Goal: Check status: Check status

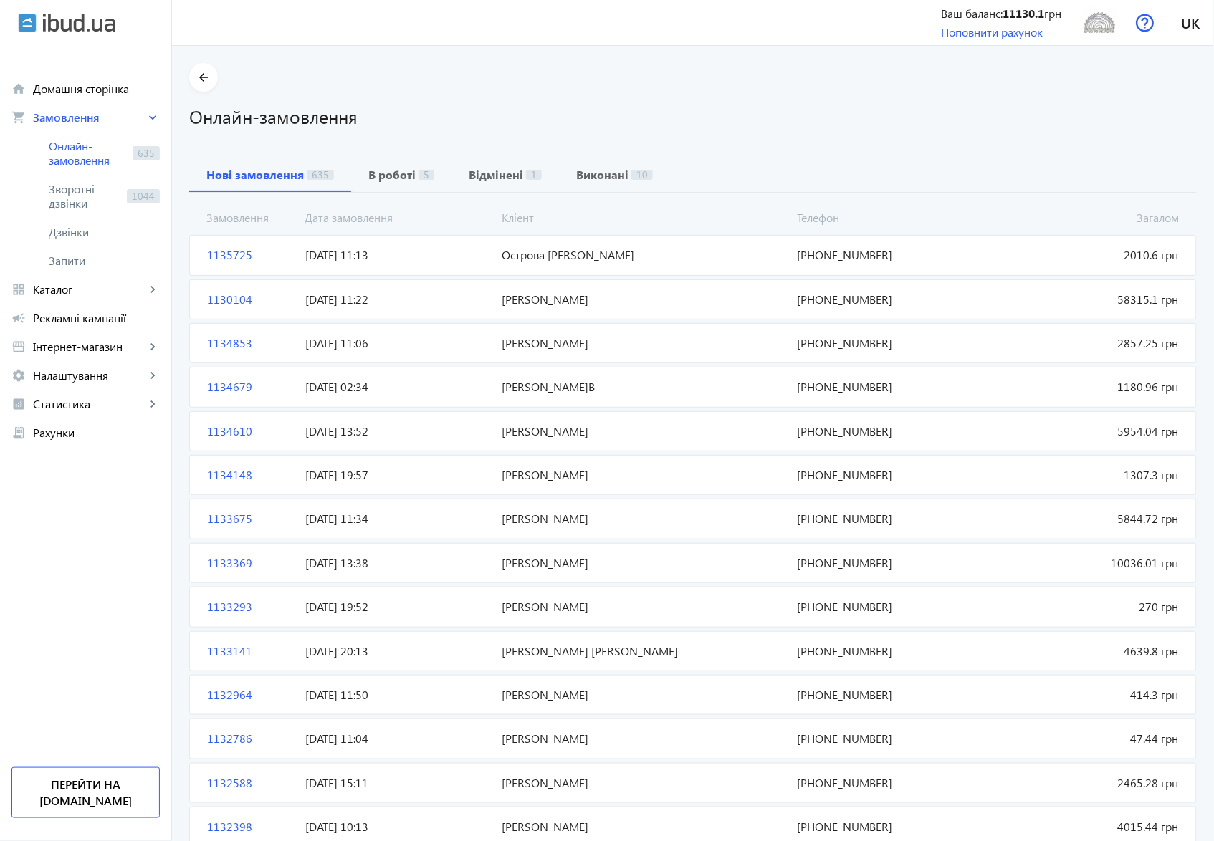
click at [543, 255] on span "Острова [PERSON_NAME]" at bounding box center [644, 255] width 295 height 16
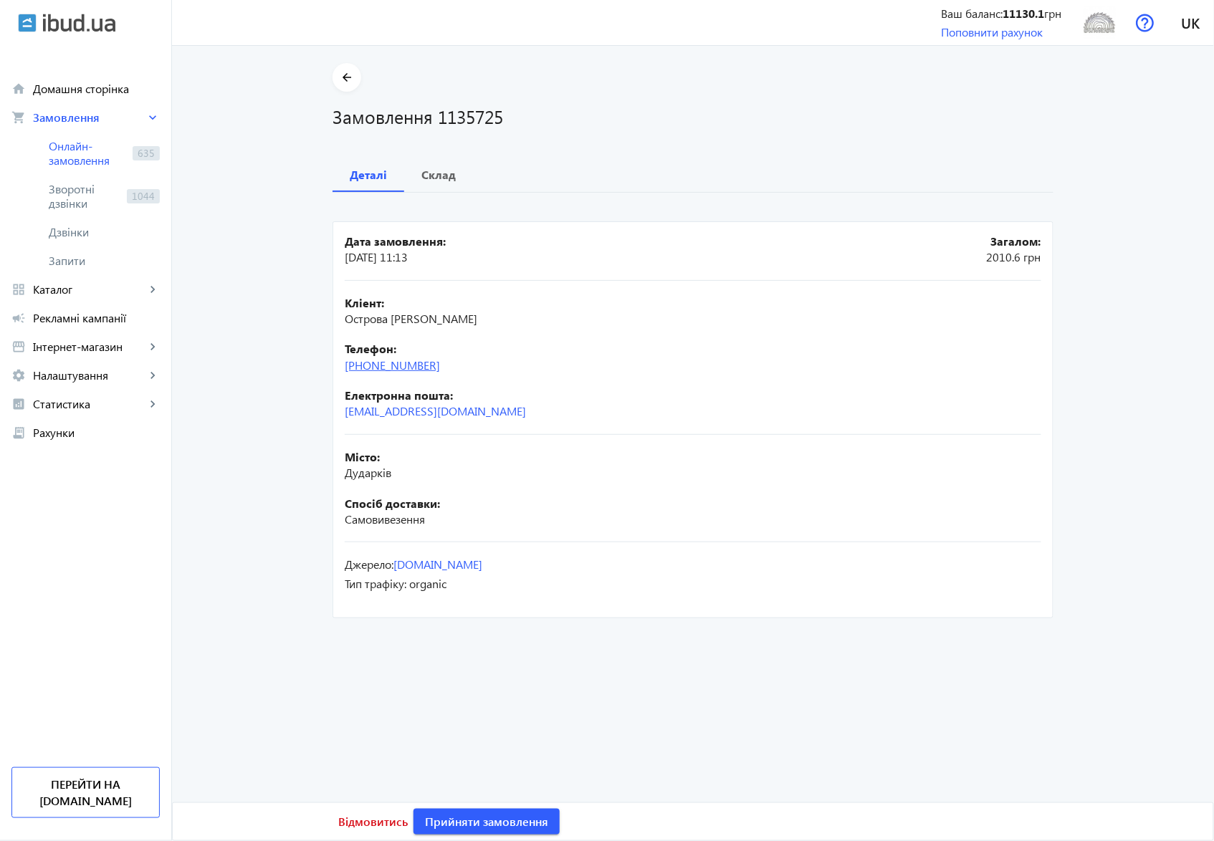
drag, startPoint x: 453, startPoint y: 368, endPoint x: 373, endPoint y: 363, distance: 79.7
click at [373, 363] on div "Телефон: [PHONE_NUMBER]" at bounding box center [693, 357] width 697 height 32
copy link "50) [PHONE_NUMBER]"
click at [436, 172] on b "Склад" at bounding box center [438, 174] width 34 height 11
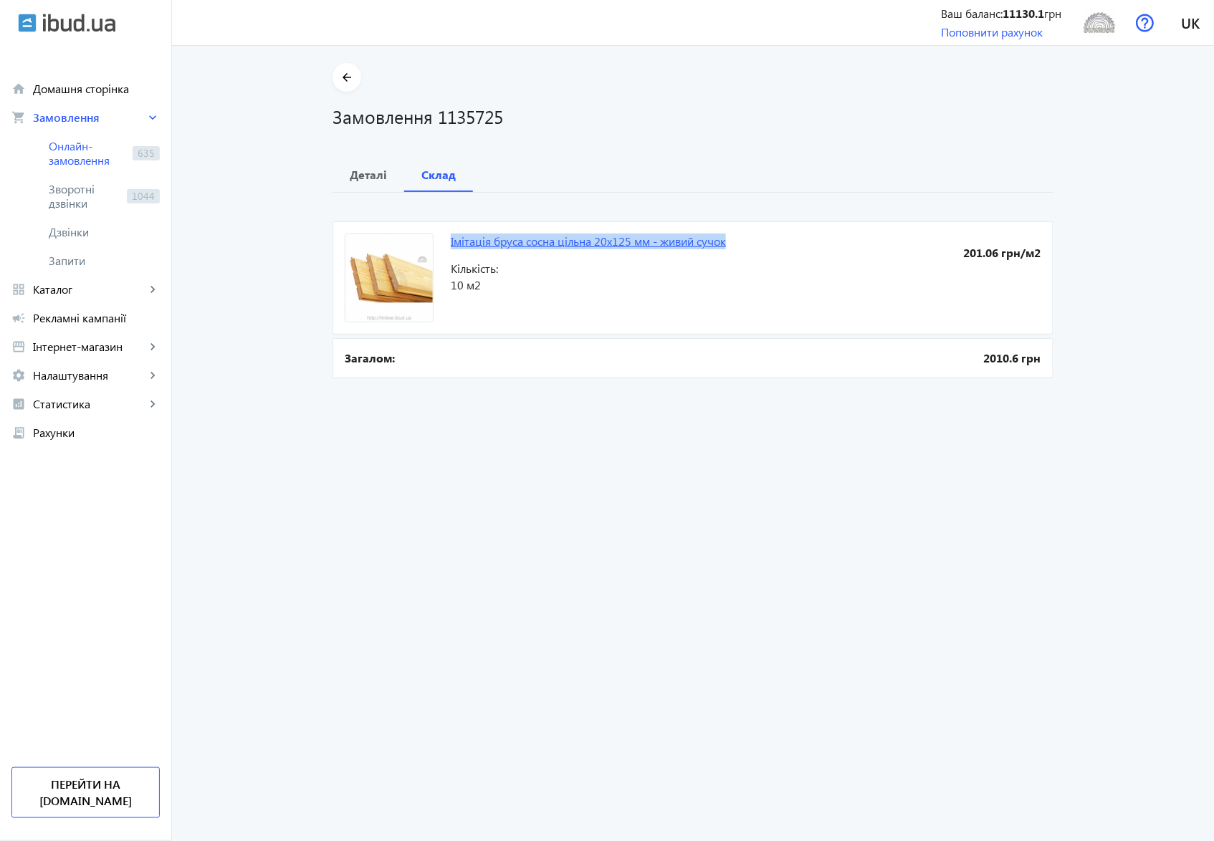
drag, startPoint x: 440, startPoint y: 242, endPoint x: 724, endPoint y: 244, distance: 283.8
click at [724, 244] on mat-card "Імітація бруса сосна цільна 20х125 мм - живий сучок 201.06 грн/м2 Кількість: 10…" at bounding box center [693, 277] width 721 height 113
copy link "Імітація бруса сосна цільна 20х125 мм - живий сучок"
drag, startPoint x: 434, startPoint y: 116, endPoint x: 511, endPoint y: 113, distance: 77.5
click at [511, 113] on h1 "Замовлення 1135725" at bounding box center [693, 116] width 721 height 25
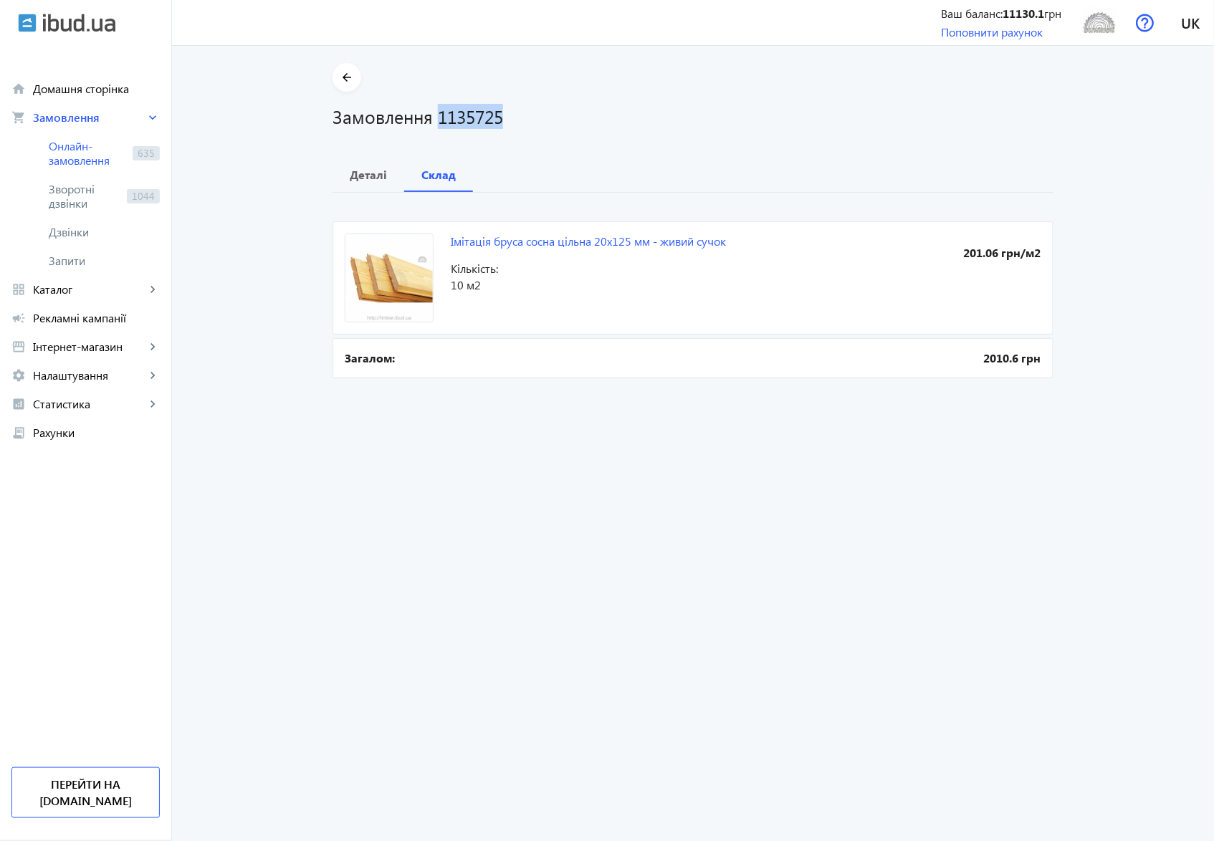
copy h1 "1135725"
drag, startPoint x: 447, startPoint y: 285, endPoint x: 479, endPoint y: 282, distance: 32.3
click at [479, 282] on span "10 м2" at bounding box center [598, 285] width 295 height 16
copy span "10 м2"
drag, startPoint x: 467, startPoint y: 119, endPoint x: 514, endPoint y: 119, distance: 46.6
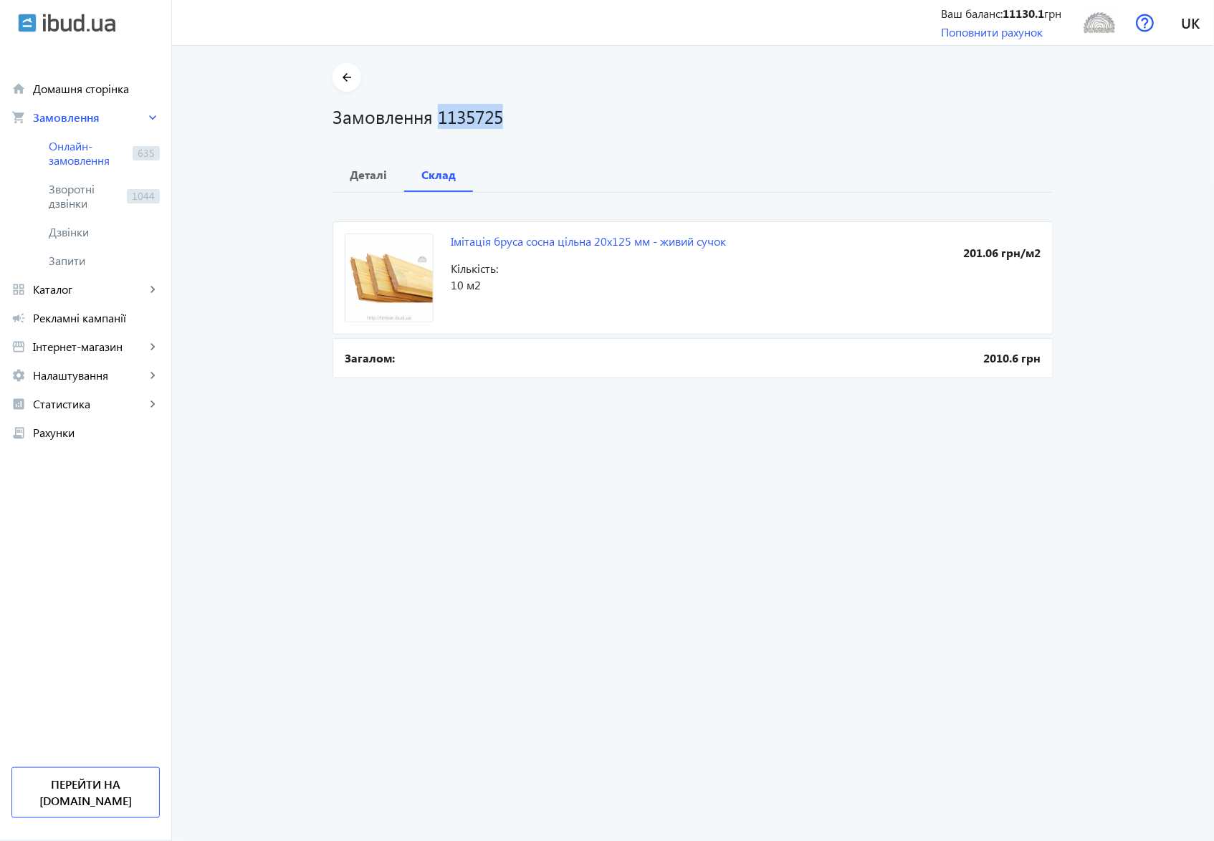
click at [514, 119] on h1 "Замовлення 1135725" at bounding box center [693, 116] width 721 height 25
copy h1 "1135725"
click at [54, 161] on span "Онлайн-замовлення" at bounding box center [88, 153] width 78 height 29
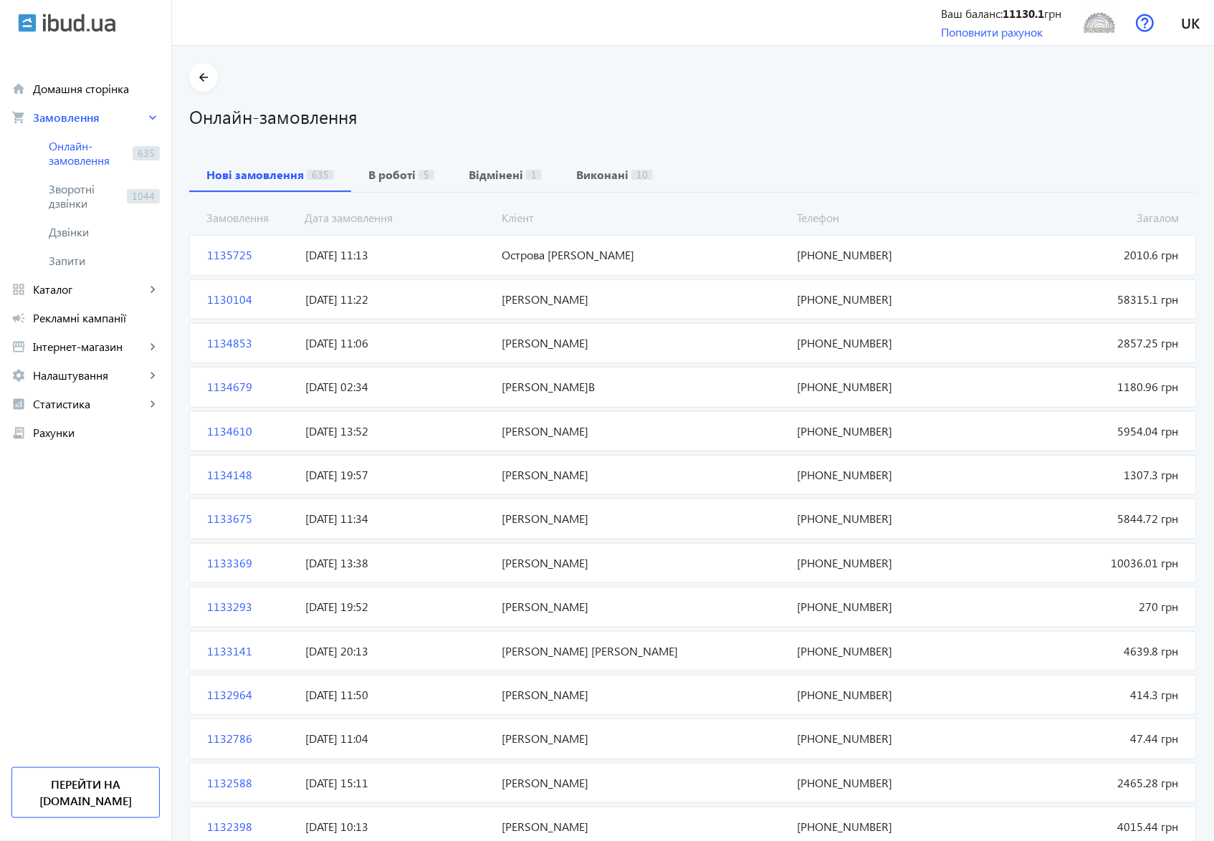
click at [543, 301] on span "[PERSON_NAME]" at bounding box center [644, 300] width 295 height 16
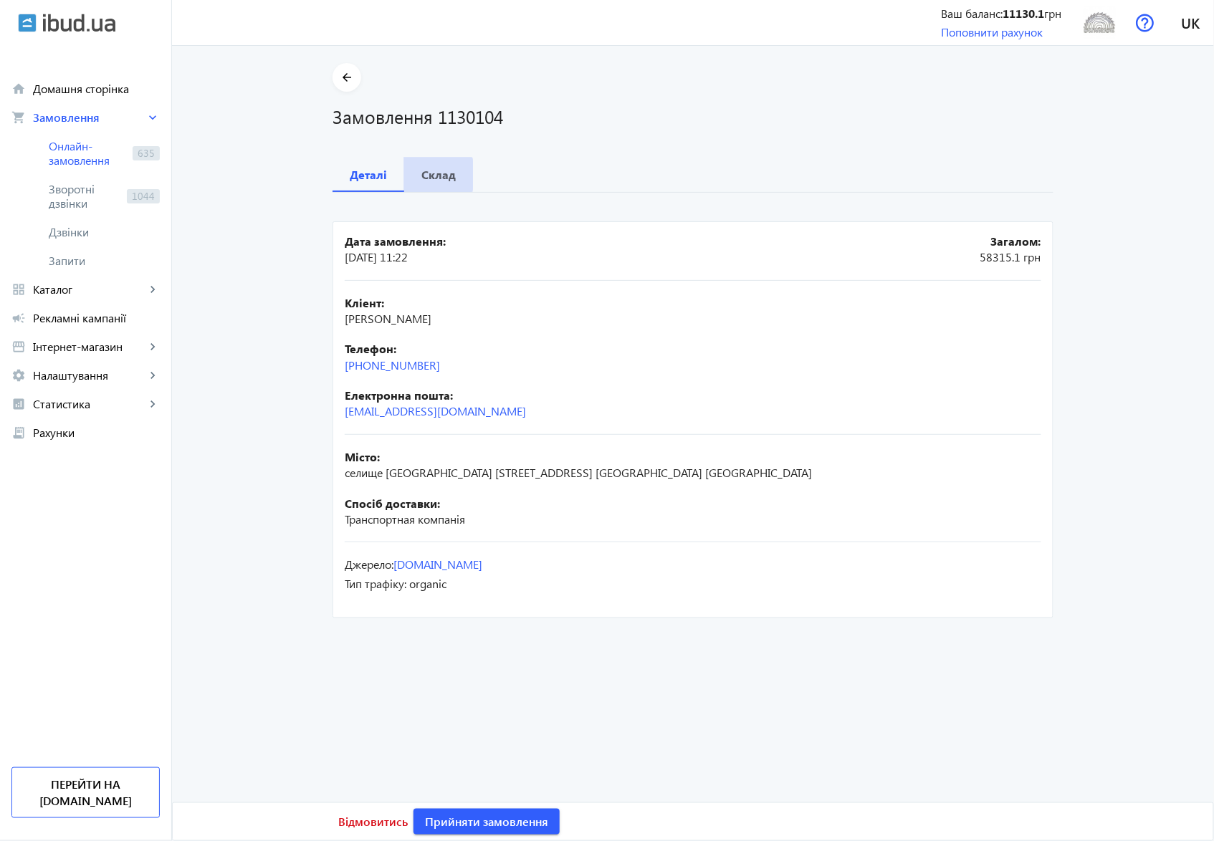
click at [429, 175] on b "Склад" at bounding box center [438, 174] width 34 height 11
